Goal: Transaction & Acquisition: Download file/media

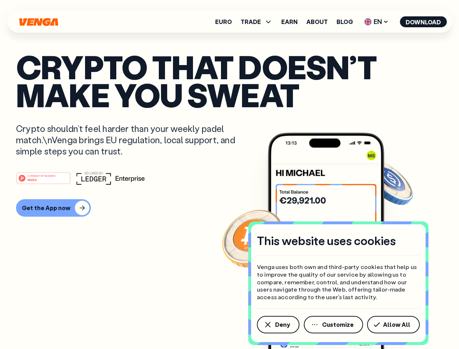
click at [229, 174] on div "#1 PRODUCT OF THE MONTH Web3" at bounding box center [229, 177] width 427 height 13
click at [277, 324] on span "Deny" at bounding box center [282, 324] width 15 height 6
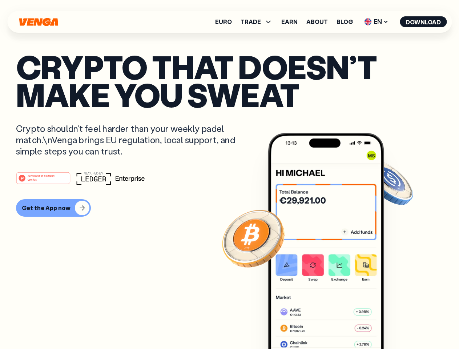
click at [334, 324] on img at bounding box center [326, 254] width 116 height 243
click at [394, 324] on article "Crypto that doesn’t make you sweat Crypto shouldn’t feel harder than your weekl…" at bounding box center [229, 189] width 427 height 272
click at [258, 22] on span "TRADE" at bounding box center [250, 22] width 20 height 6
click at [376, 22] on span "EN" at bounding box center [375, 22] width 29 height 12
click at [423, 22] on button "Download" at bounding box center [422, 21] width 47 height 11
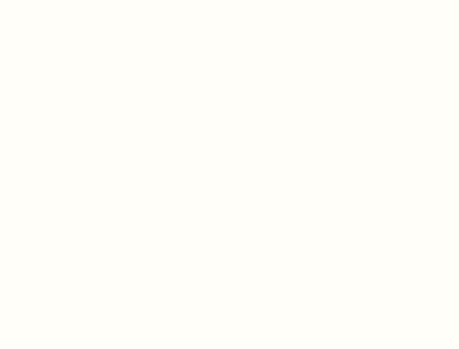
click at [52, 0] on html "This website uses cookies Venga uses both own and third-party cookies that help…" at bounding box center [229, 0] width 459 height 0
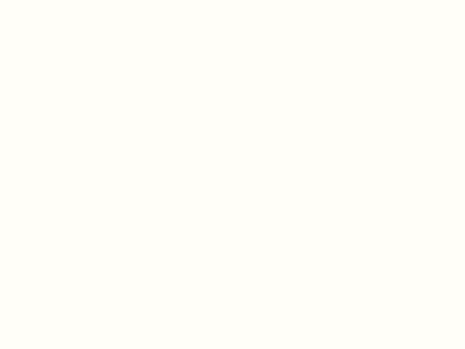
click at [44, 0] on html "This website uses cookies Venga uses both own and third-party cookies that help…" at bounding box center [232, 0] width 465 height 0
